Goal: Task Accomplishment & Management: Use online tool/utility

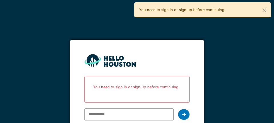
click at [117, 113] on input "email" at bounding box center [128, 115] width 89 height 12
type input "**********"
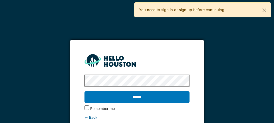
click at [136, 96] on input "******" at bounding box center [136, 97] width 105 height 12
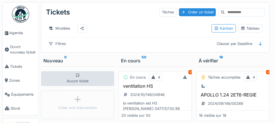
click at [17, 32] on span "Agenda" at bounding box center [22, 32] width 27 height 5
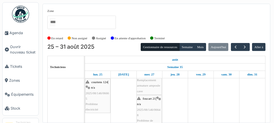
scroll to position [155, 0]
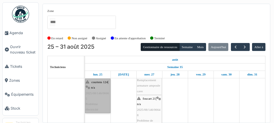
click at [93, 96] on link "courtens 124 | n/a 2025/08/146/06665 Problème électricité" at bounding box center [97, 96] width 25 height 34
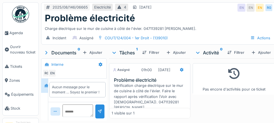
click at [18, 32] on span "Agenda" at bounding box center [22, 32] width 27 height 5
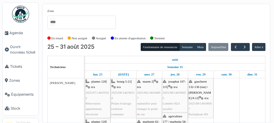
scroll to position [0, 0]
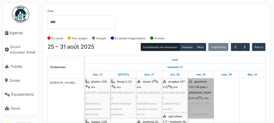
click at [0, 0] on div at bounding box center [0, 0] width 0 height 0
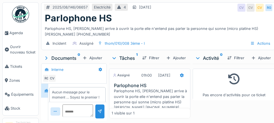
click at [19, 33] on span "Agenda" at bounding box center [22, 32] width 27 height 5
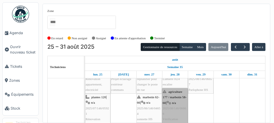
click at [169, 105] on link "agriculture 177 / marbotin 58-60 | n/a 2025/08/146/06666 Vérification boitier é…" at bounding box center [175, 113] width 26 height 51
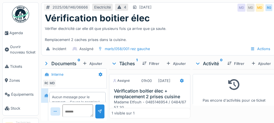
click at [16, 32] on span "Agenda" at bounding box center [22, 32] width 27 height 5
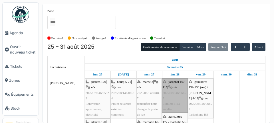
click at [167, 93] on link "[PERSON_NAME] 107-115 | n/a 2025/08/146/06655 Lumière H24 escalier" at bounding box center [175, 95] width 26 height 34
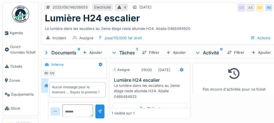
click at [14, 32] on span "Agenda" at bounding box center [22, 32] width 27 height 5
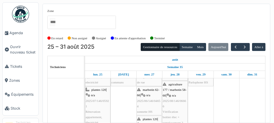
scroll to position [32, 0]
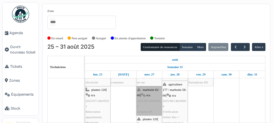
click at [145, 104] on link "marbotin 62-66 | n/a 2025/06/146/04654 sonnette HS" at bounding box center [148, 100] width 25 height 29
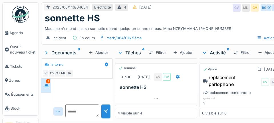
scroll to position [128, 0]
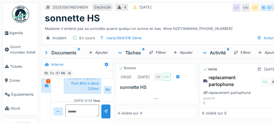
click at [13, 33] on span "Agenda" at bounding box center [22, 32] width 27 height 5
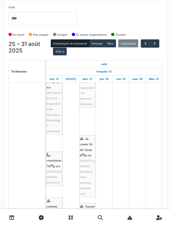
scroll to position [151, 0]
click at [166, 123] on div "Zone agriculture 169 / haecht 662-664 agriculture 171-175 agriculture 177 / mar…" at bounding box center [86, 104] width 164 height 209
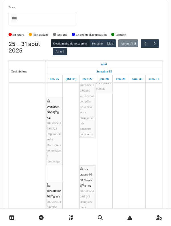
scroll to position [120, 0]
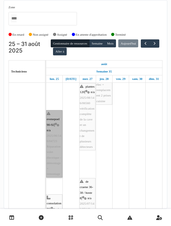
click at [57, 123] on link "evenepoel 90-92 | n/a 2025/06/146/04723 Réparation volet électrique - démontage…" at bounding box center [54, 143] width 16 height 67
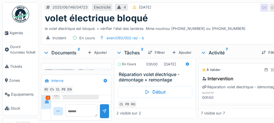
scroll to position [51, 0]
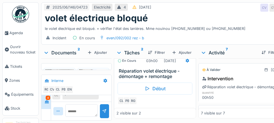
click at [142, 76] on h3 "Réparation volet électrique - démontage + remontage" at bounding box center [156, 73] width 75 height 11
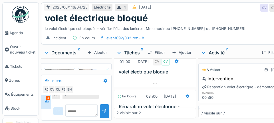
scroll to position [0, 0]
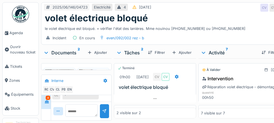
click at [164, 109] on div "25/08/2025" at bounding box center [170, 111] width 12 height 5
click at [171, 108] on div at bounding box center [187, 112] width 10 height 8
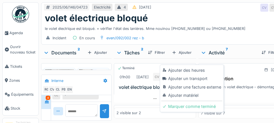
click at [142, 119] on h3 "Réparation volet électrique - démontage + remontage" at bounding box center [156, 124] width 75 height 11
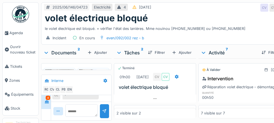
click at [140, 119] on h3 "Réparation volet électrique - démontage + remontage" at bounding box center [156, 124] width 75 height 11
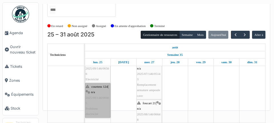
click at [92, 83] on link "courtens 124 | n/a 2025/08/146/06665 Problème électricité" at bounding box center [97, 100] width 25 height 34
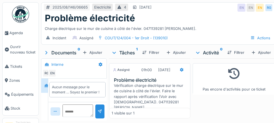
scroll to position [15, 0]
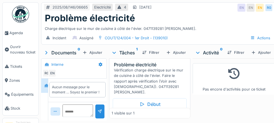
click at [124, 104] on div "Début" at bounding box center [150, 104] width 74 height 12
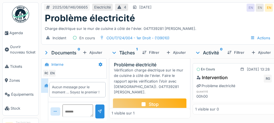
scroll to position [0, 0]
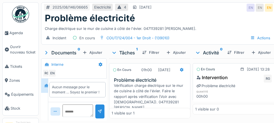
click at [100, 67] on div at bounding box center [100, 64] width 5 height 5
click at [92, 52] on div "Ajouter" at bounding box center [92, 53] width 24 height 8
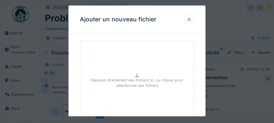
click at [233, 35] on div at bounding box center [137, 61] width 274 height 123
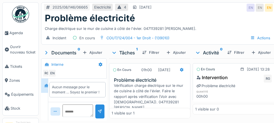
click at [261, 52] on div "Ajouter" at bounding box center [261, 53] width 24 height 8
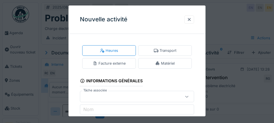
click at [171, 53] on div "Transport" at bounding box center [165, 50] width 23 height 5
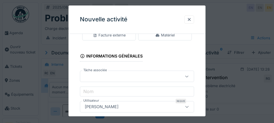
click at [160, 81] on div at bounding box center [137, 76] width 114 height 11
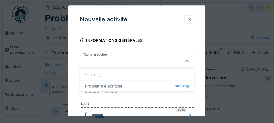
click at [125, 59] on div at bounding box center [129, 61] width 94 height 6
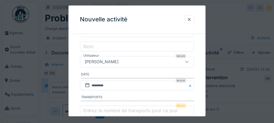
scroll to position [98, 0]
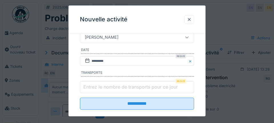
click at [136, 91] on input "Entrez le nombre de transports pour ce jour" at bounding box center [137, 88] width 114 height 12
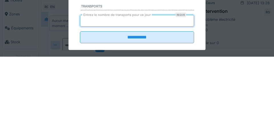
scroll to position [109, 0]
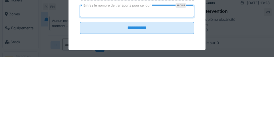
type input "*"
click at [173, 96] on input "**********" at bounding box center [137, 94] width 114 height 12
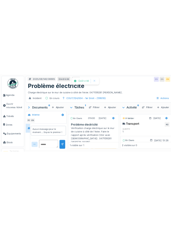
scroll to position [15, 0]
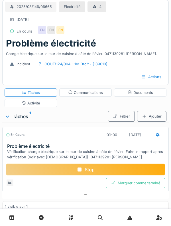
click at [20, 123] on h3 "Problème électricité" at bounding box center [86, 145] width 159 height 5
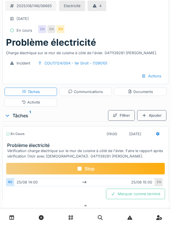
scroll to position [1, 0]
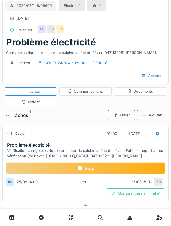
click at [129, 123] on h3 "Problème électricité" at bounding box center [86, 144] width 159 height 5
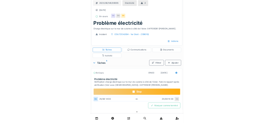
scroll to position [0, 0]
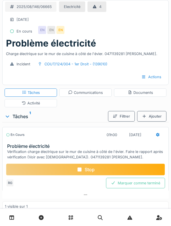
click at [117, 123] on h3 "Problème électricité" at bounding box center [86, 145] width 159 height 5
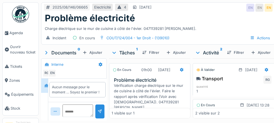
click at [254, 72] on div "[DATE]" at bounding box center [251, 69] width 12 height 5
